Goal: Find specific page/section

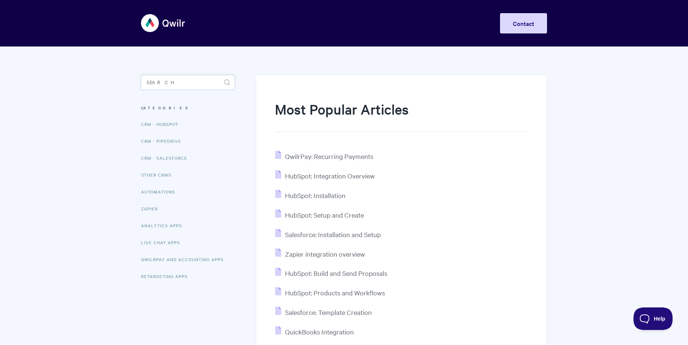
click at [189, 82] on input "Search" at bounding box center [188, 82] width 94 height 15
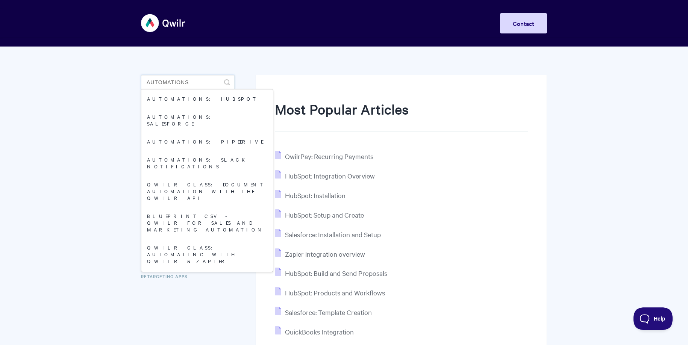
type input "automations"
click at [63, 195] on body "Toggle Navigation Home Getting Started Creating & Editing Pages Sharing & Analy…" at bounding box center [344, 215] width 688 height 430
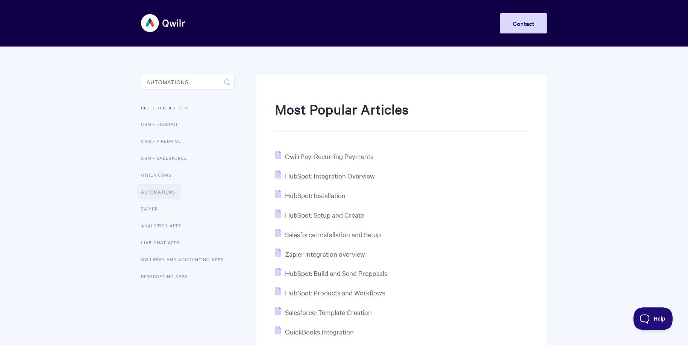
click at [150, 189] on link "Automations" at bounding box center [159, 191] width 44 height 15
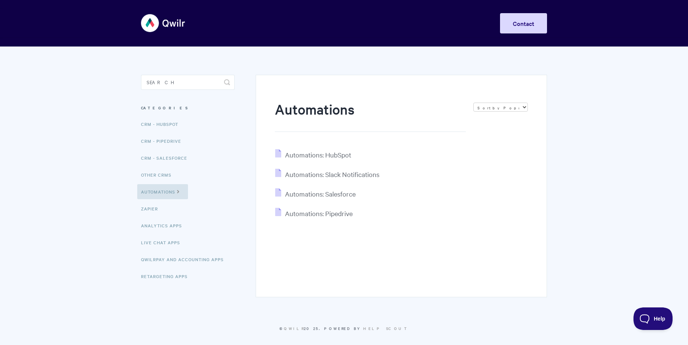
scroll to position [2, 0]
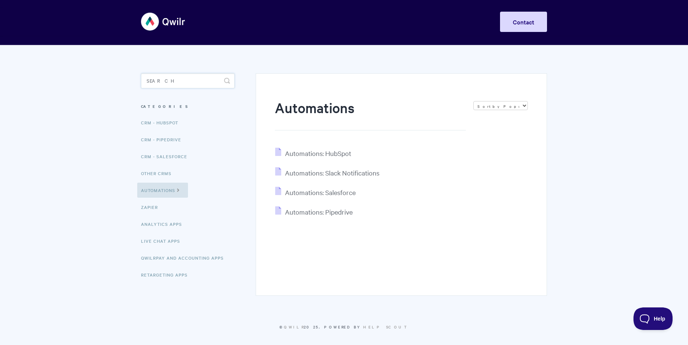
click at [169, 77] on input "Search" at bounding box center [188, 80] width 94 height 15
type input "monday.com"
